Goal: Task Accomplishment & Management: Manage account settings

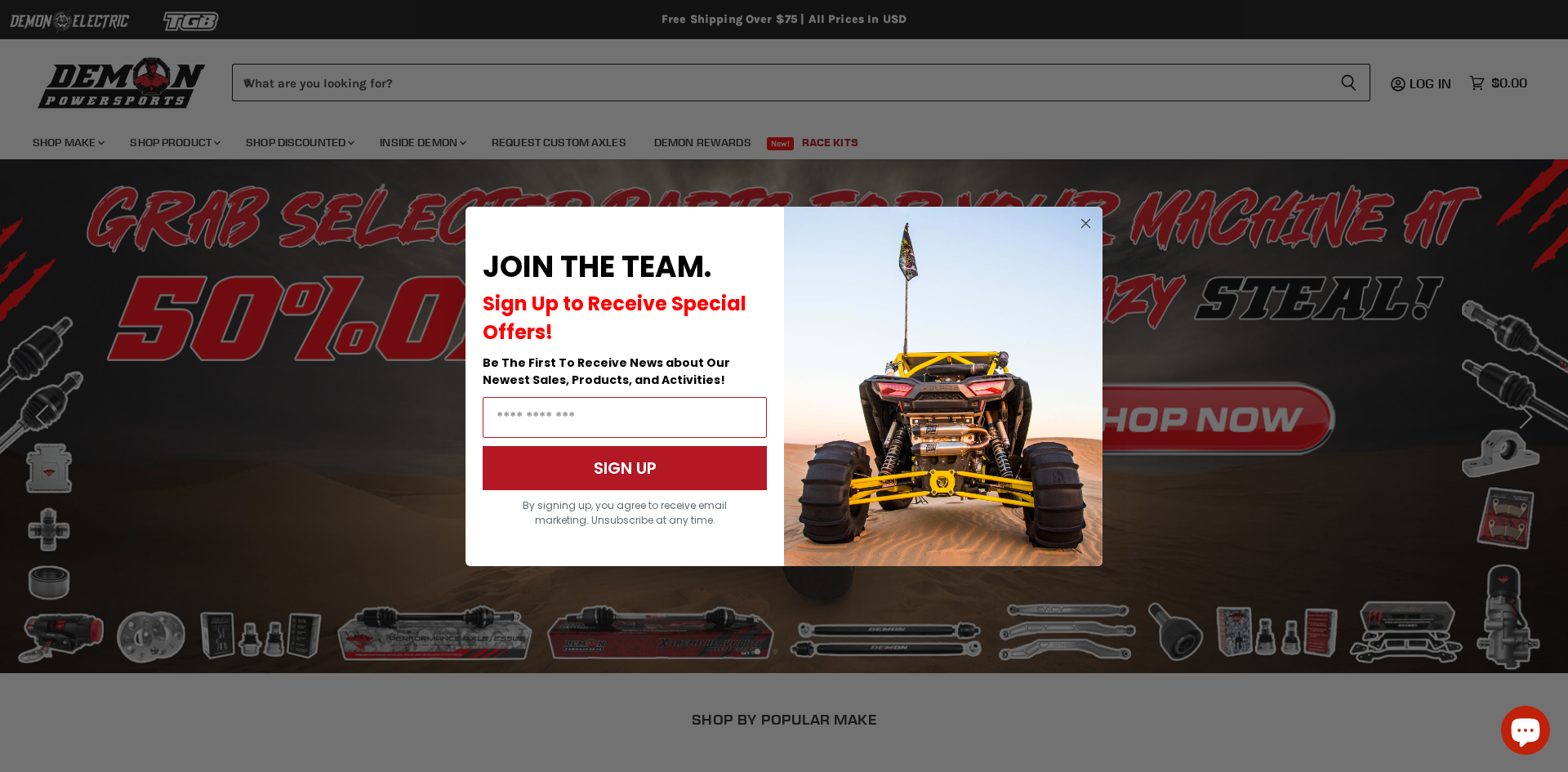
click at [1083, 224] on circle "Close dialog" at bounding box center [1086, 223] width 20 height 20
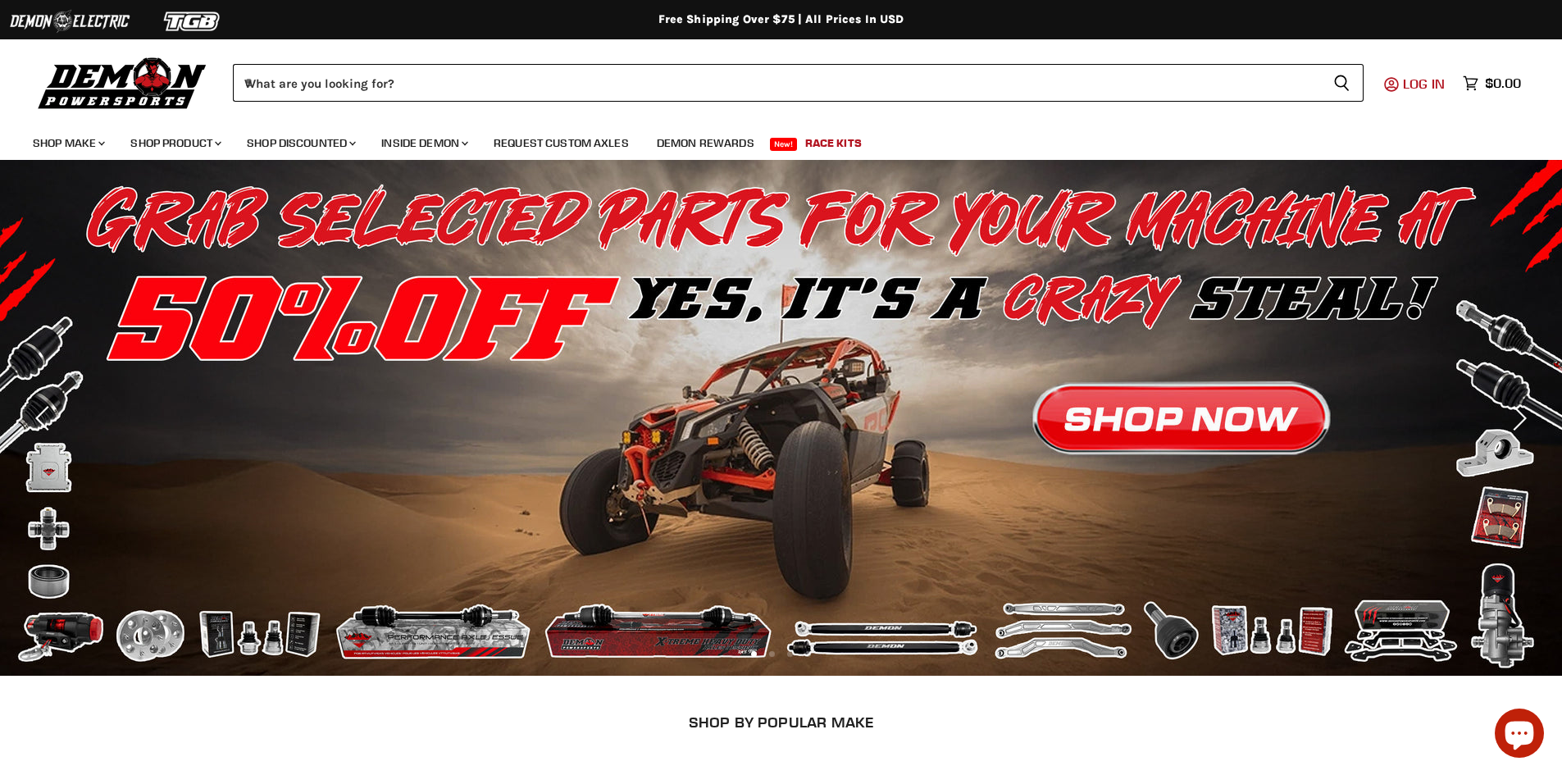
click at [1425, 84] on span "Log in" at bounding box center [1424, 83] width 42 height 16
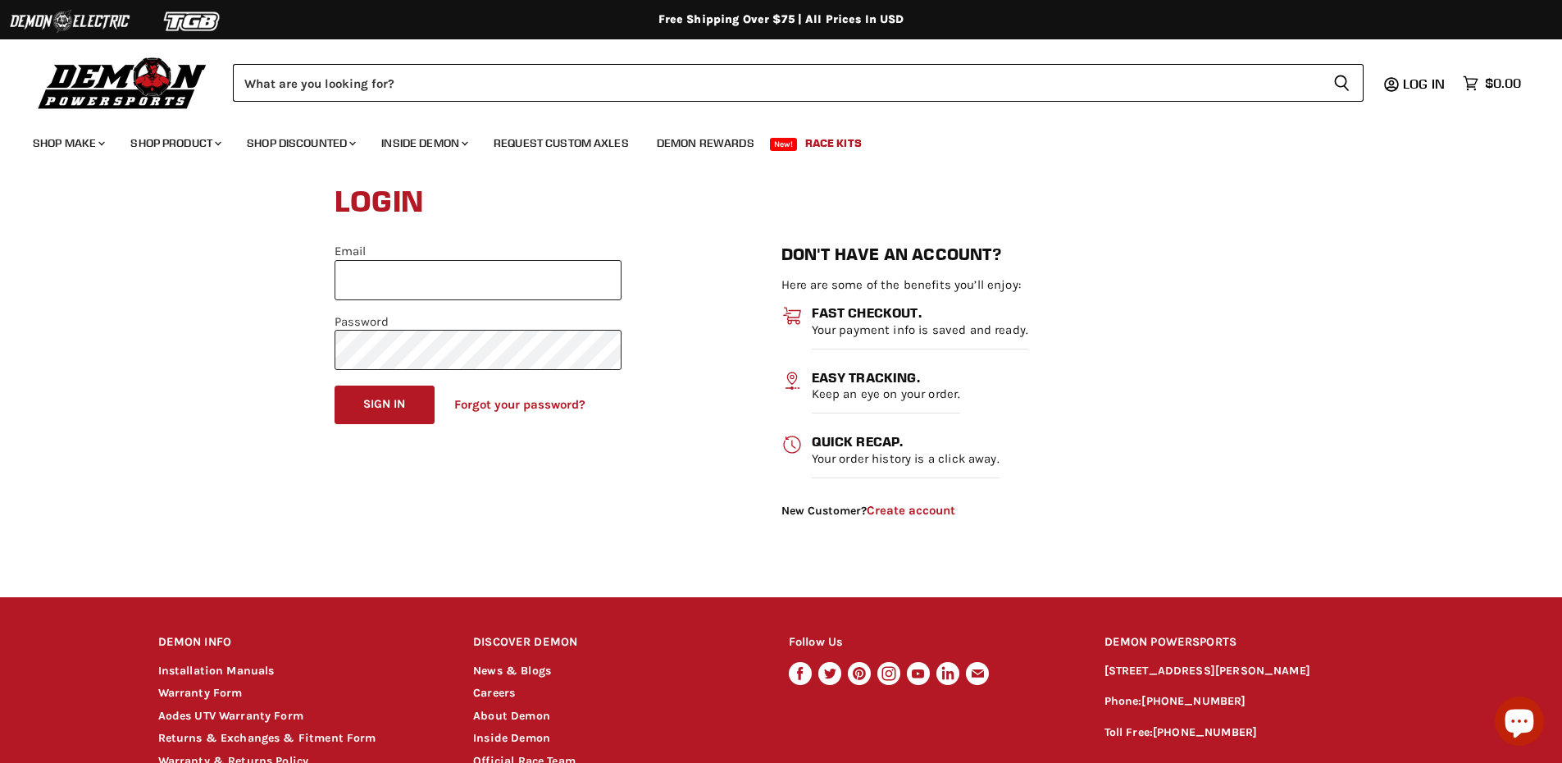
click at [404, 285] on input "Email" at bounding box center [478, 280] width 287 height 40
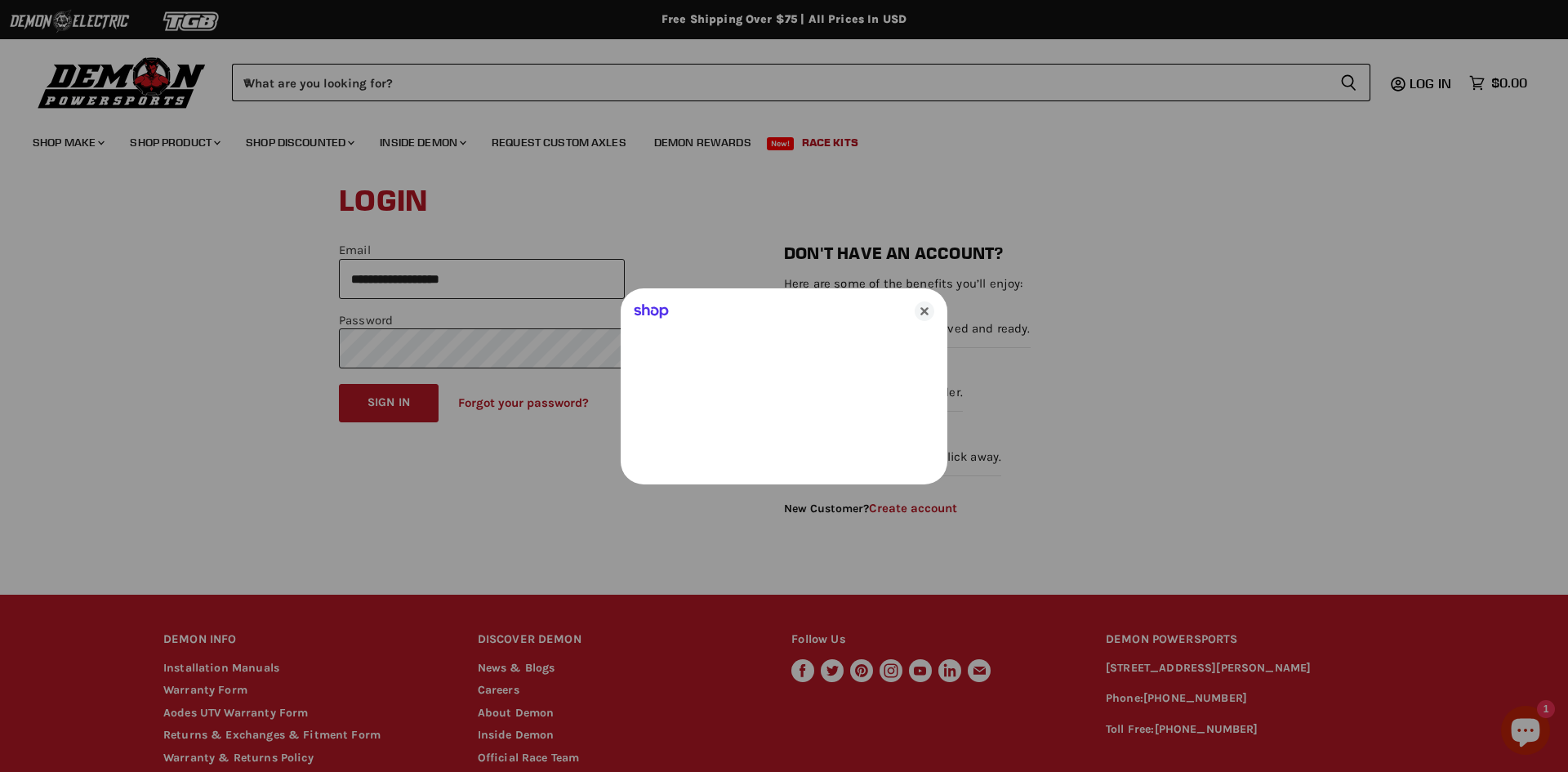
type input "**********"
